Goal: Task Accomplishment & Management: Manage account settings

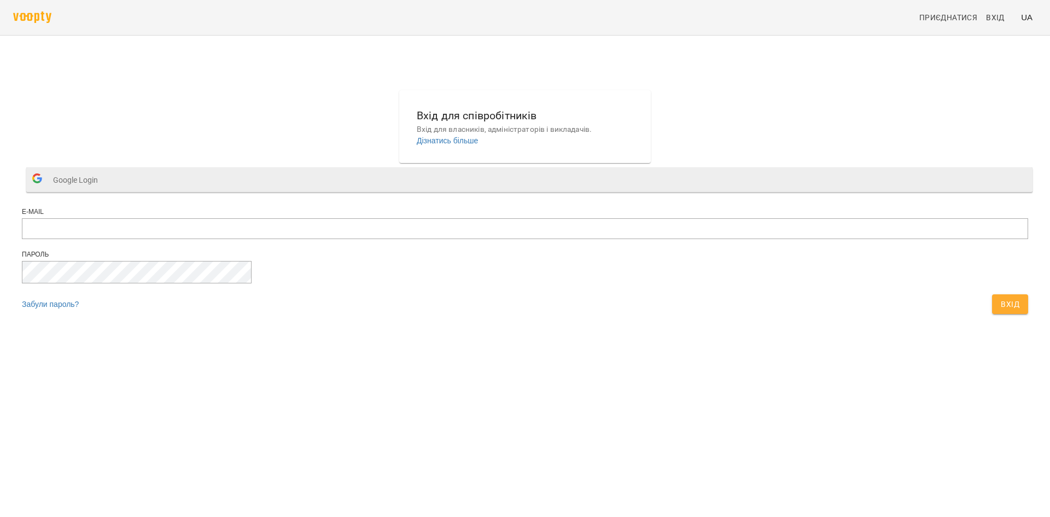
click at [103, 191] on span "Google Login" at bounding box center [78, 180] width 50 height 22
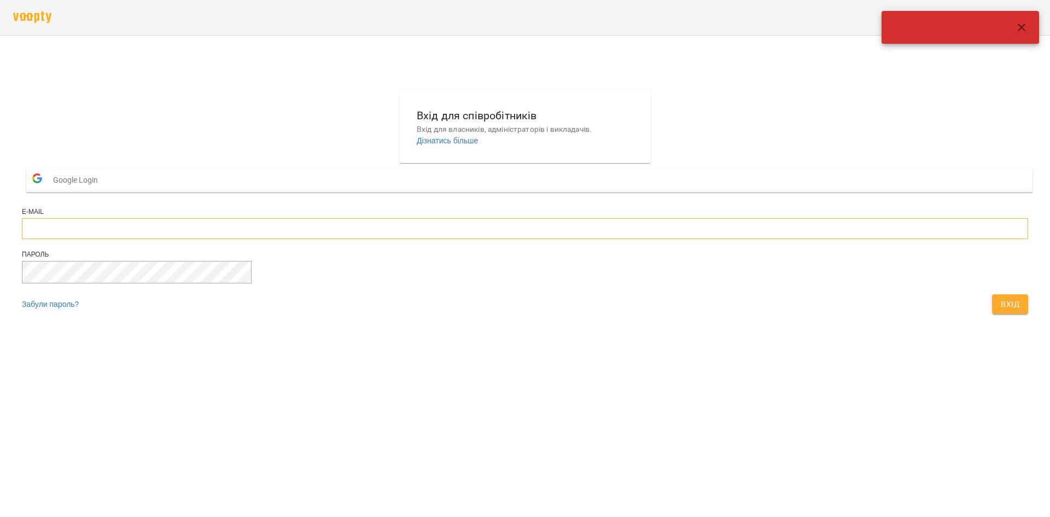
click at [504, 239] on input "email" at bounding box center [525, 228] width 1006 height 21
type input "**********"
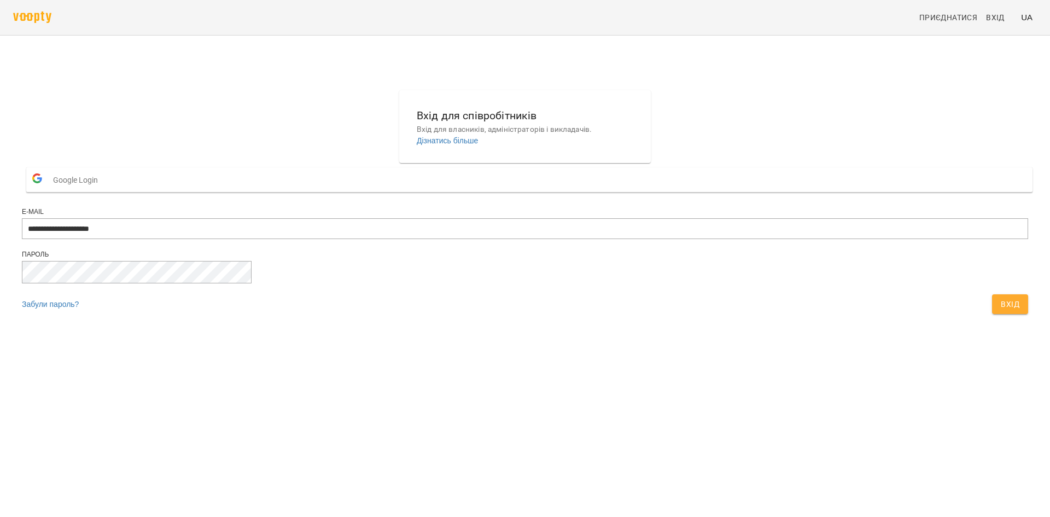
click at [1001, 311] on span "Вхід" at bounding box center [1010, 304] width 19 height 13
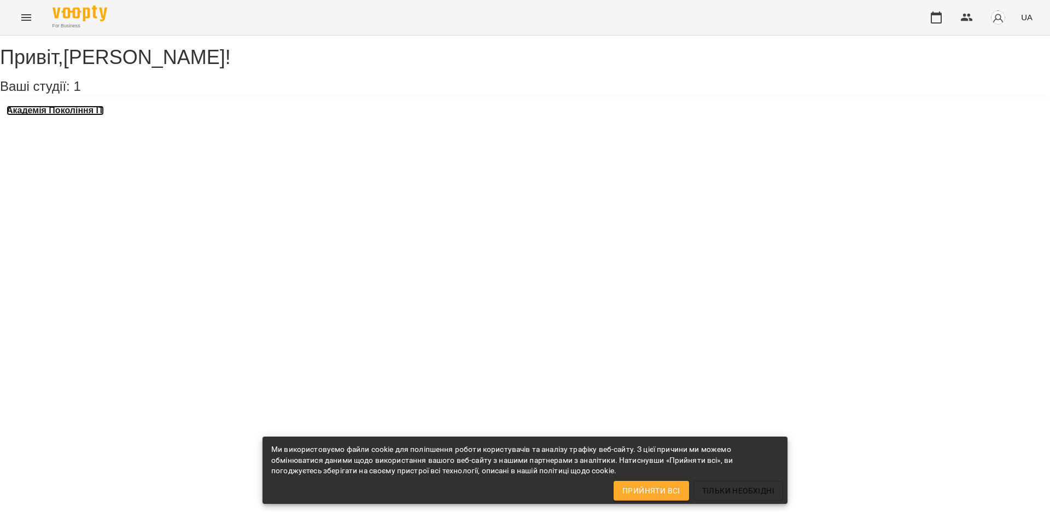
click at [66, 115] on h3 "Академія Покоління ІТ" at bounding box center [55, 111] width 97 height 10
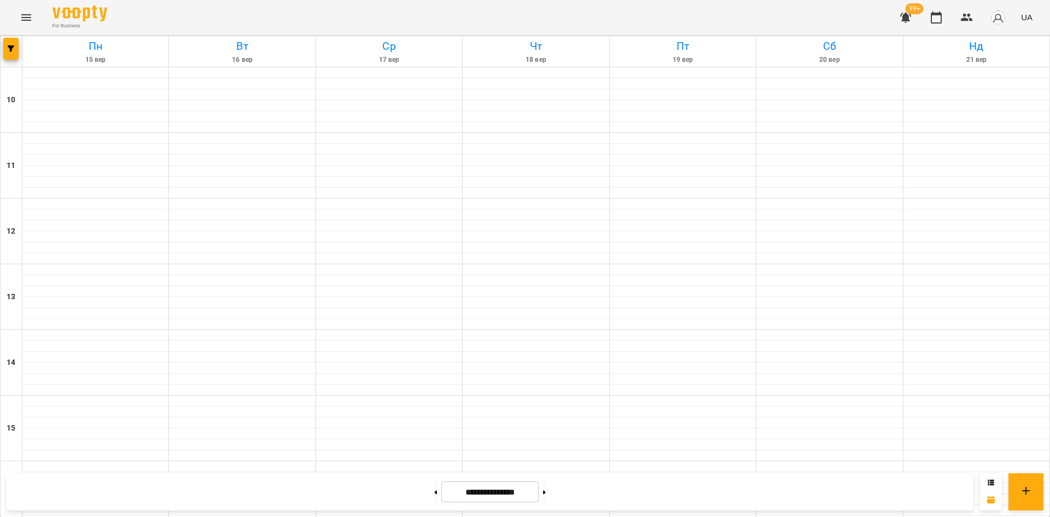
scroll to position [438, 0]
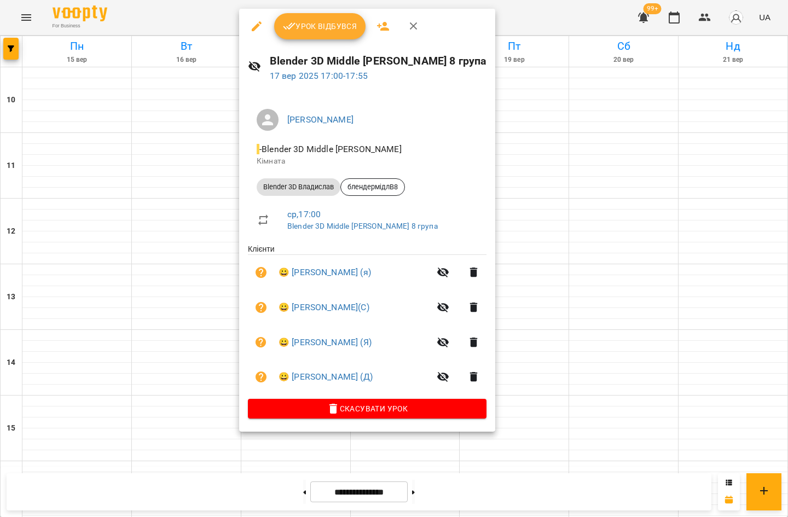
click at [585, 178] on div at bounding box center [394, 258] width 788 height 517
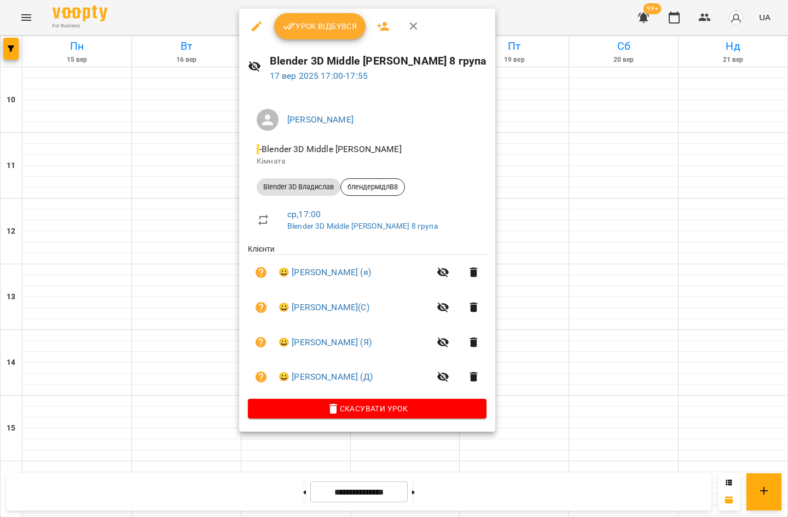
click at [600, 196] on div at bounding box center [394, 258] width 788 height 517
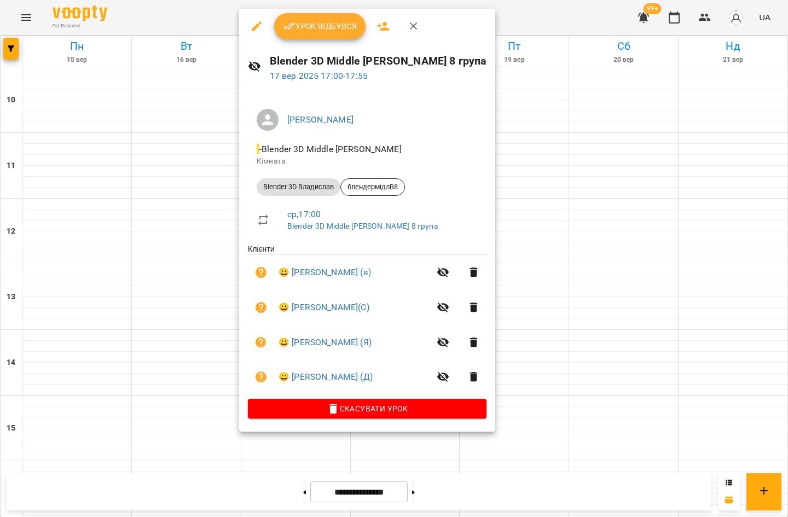
click at [648, 183] on div at bounding box center [394, 258] width 788 height 517
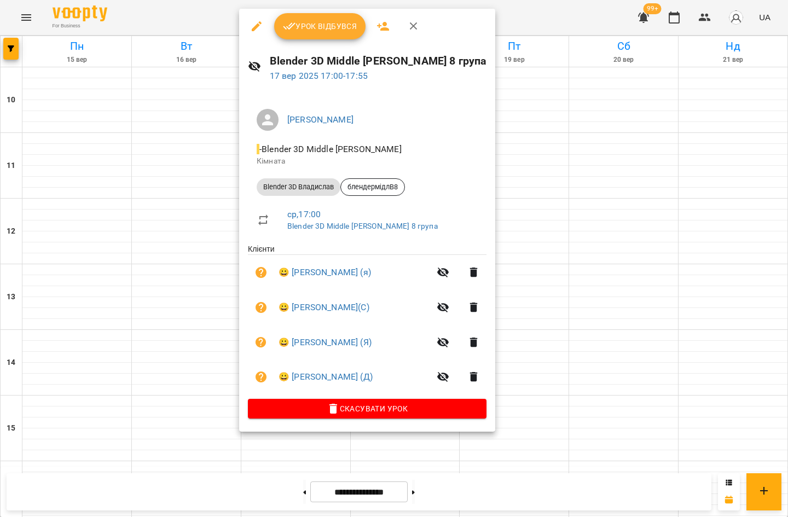
click at [667, 185] on div at bounding box center [394, 258] width 788 height 517
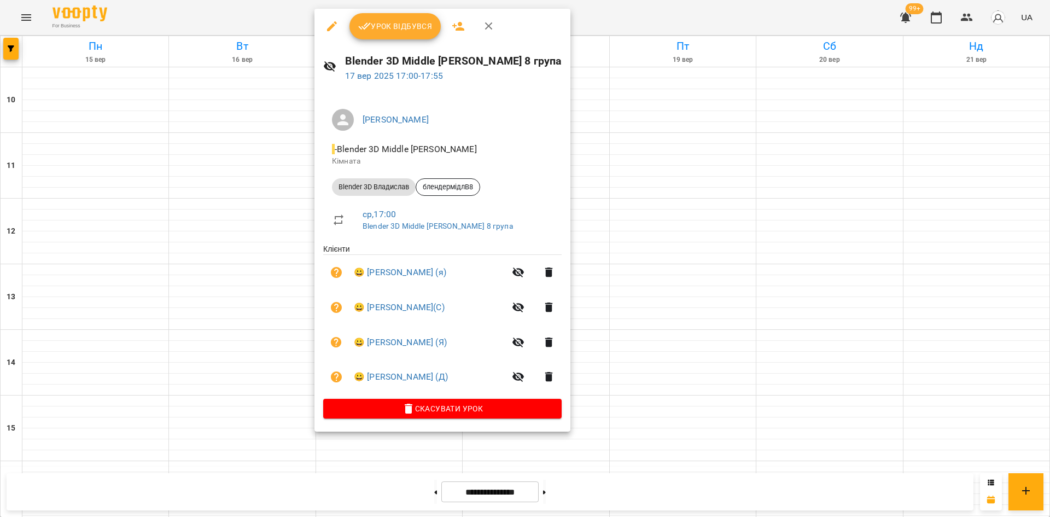
click at [788, 222] on div at bounding box center [525, 258] width 1050 height 517
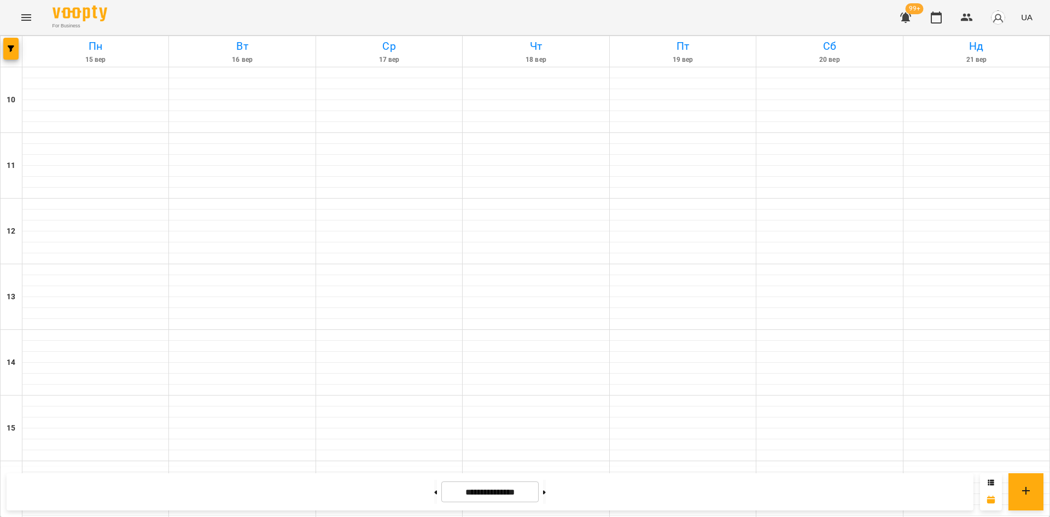
click at [909, 15] on icon "button" at bounding box center [905, 18] width 11 height 10
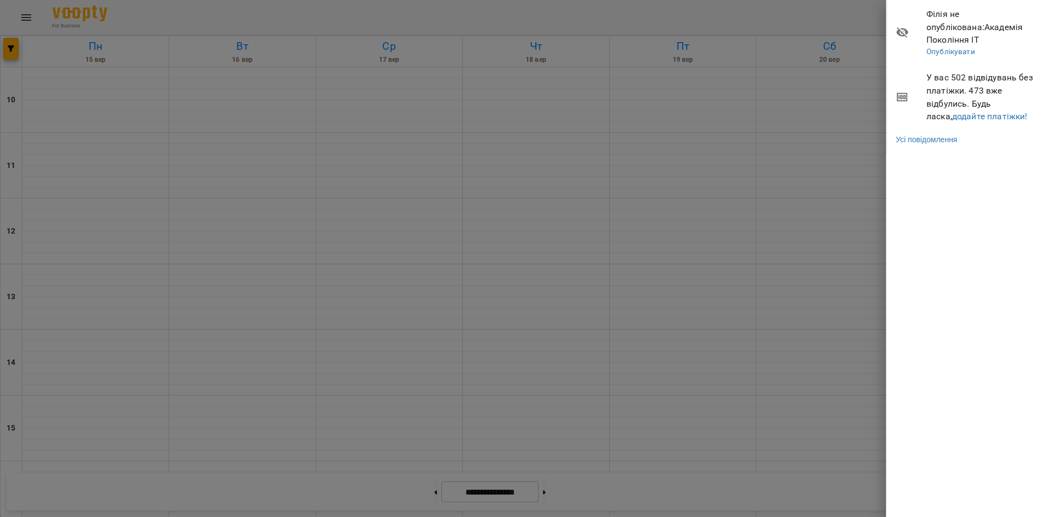
click at [856, 14] on div at bounding box center [525, 258] width 1050 height 517
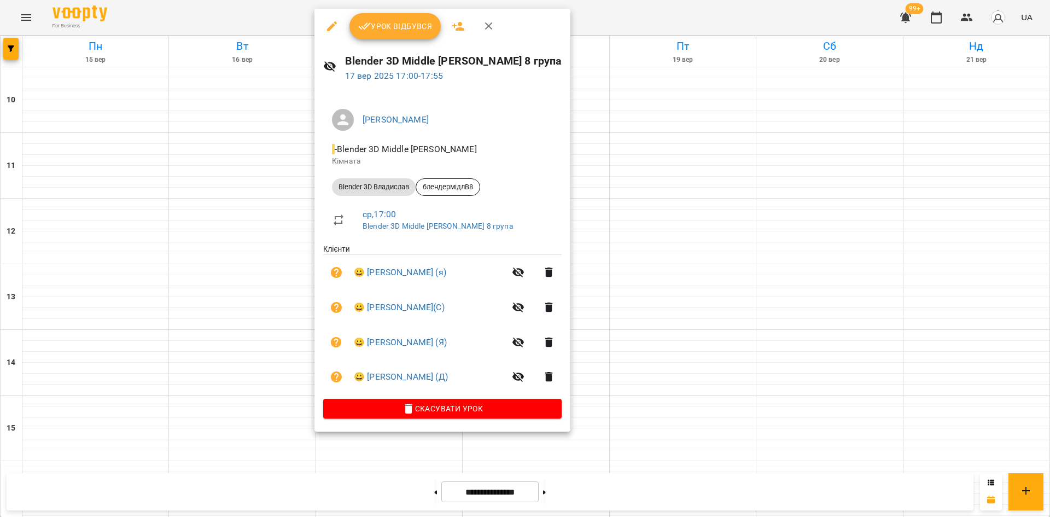
click at [424, 28] on span "Урок відбувся" at bounding box center [395, 26] width 74 height 13
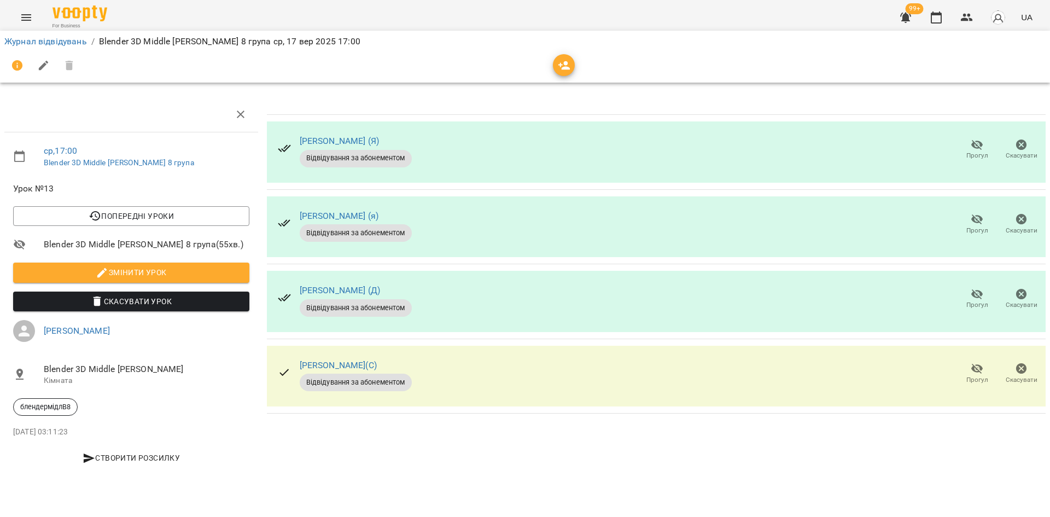
click at [346, 93] on div "[PERSON_NAME] (Я) Відвідування за абонементом Прогул Скасувати [PERSON_NAME] (я…" at bounding box center [657, 286] width 788 height 389
click at [966, 230] on span "Прогул" at bounding box center [976, 224] width 31 height 22
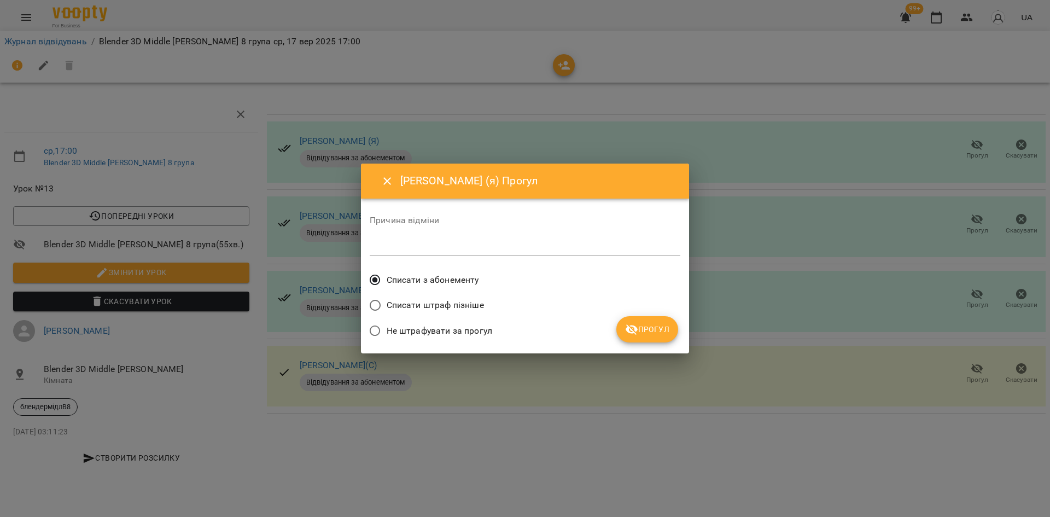
click at [647, 325] on span "Прогул" at bounding box center [647, 329] width 44 height 13
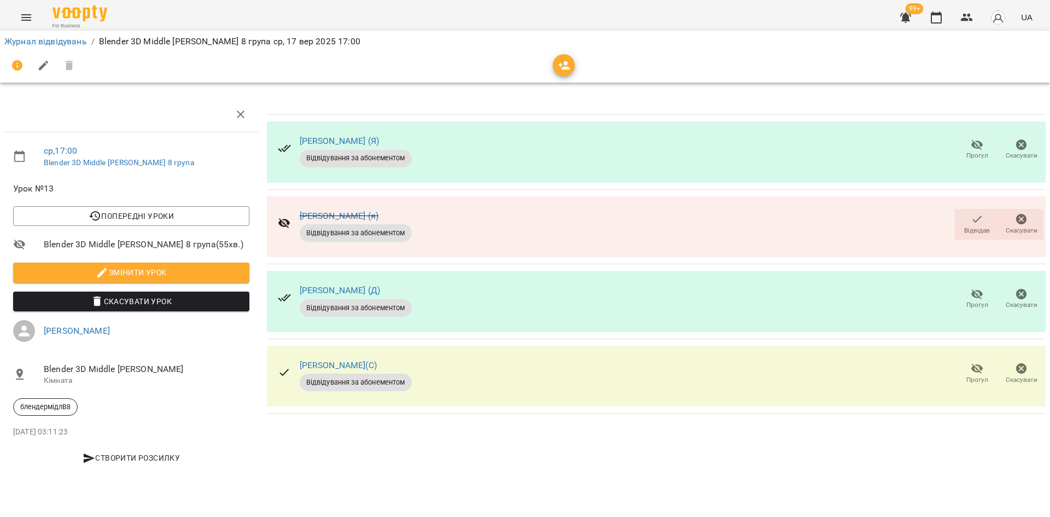
click at [976, 147] on icon "button" at bounding box center [977, 145] width 12 height 10
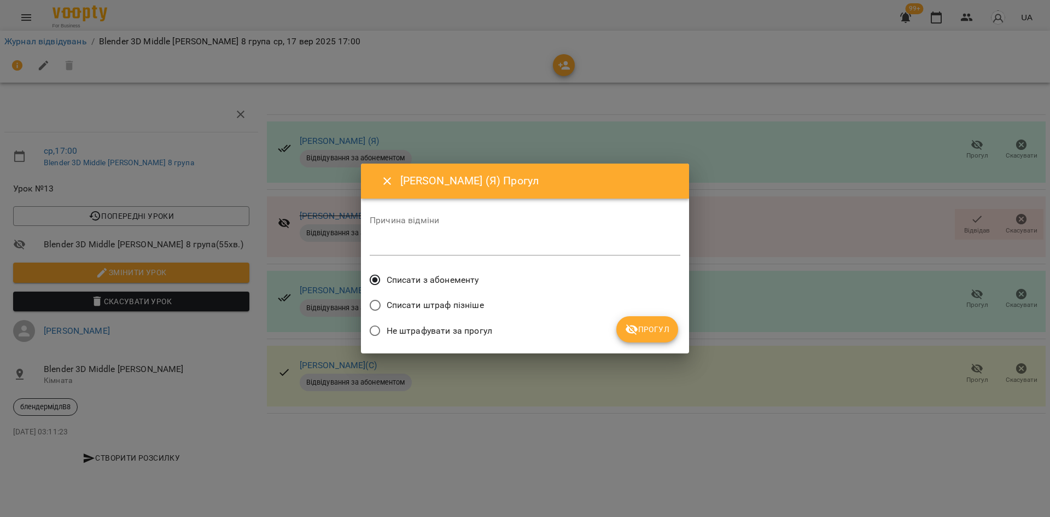
click at [652, 323] on button "Прогул" at bounding box center [647, 329] width 62 height 26
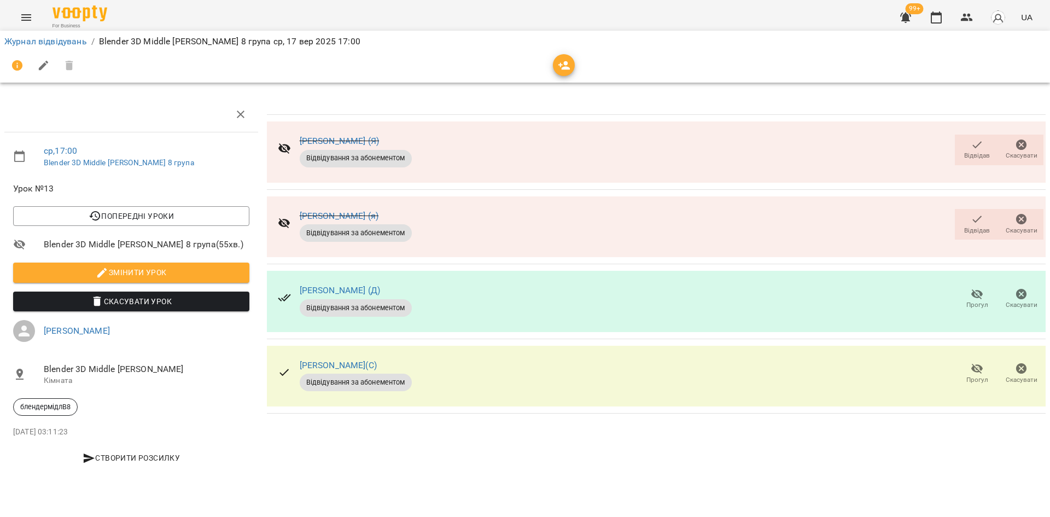
click at [960, 287] on button "Прогул" at bounding box center [977, 299] width 44 height 31
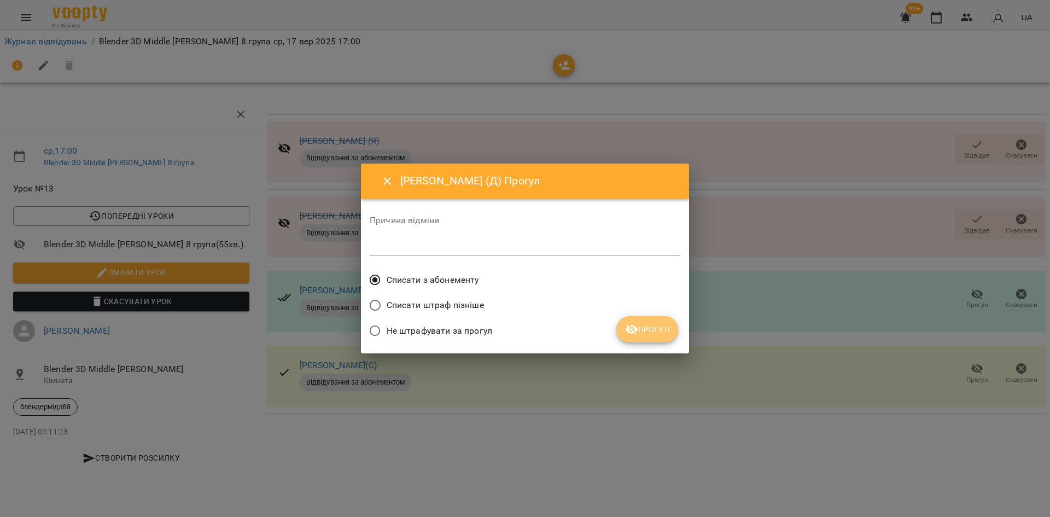
click at [663, 340] on button "Прогул" at bounding box center [647, 329] width 62 height 26
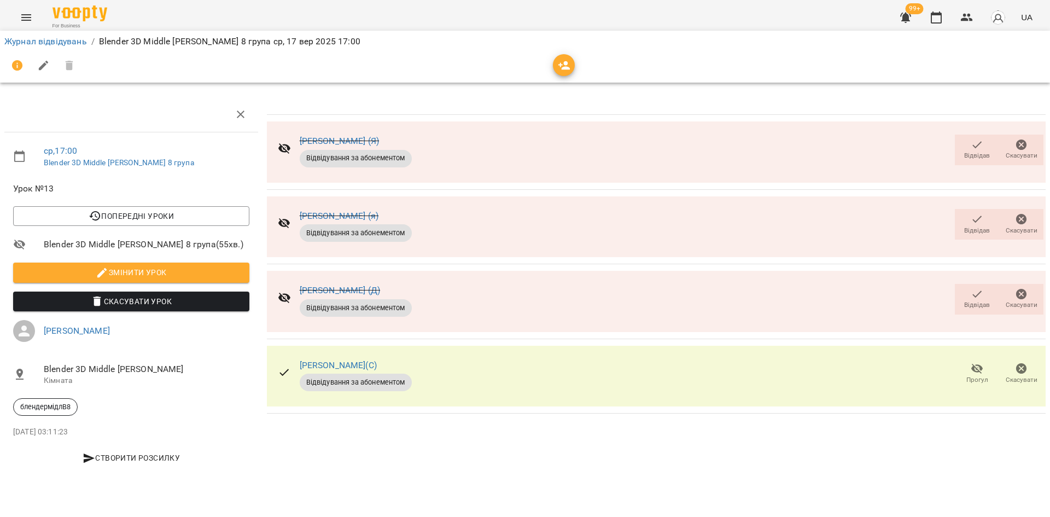
click at [979, 444] on div "[PERSON_NAME] (Я) Відвідування за абонементом Відвідав Скасувати [PERSON_NAME] …" at bounding box center [657, 286] width 788 height 389
